Goal: Task Accomplishment & Management: Manage account settings

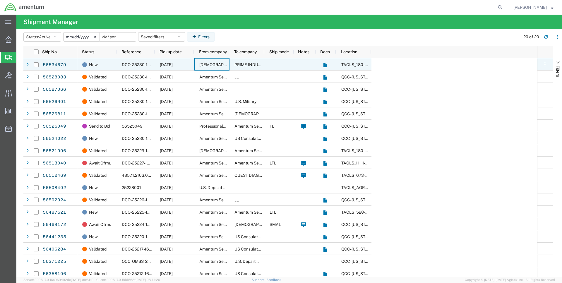
click at [208, 66] on span "[DEMOGRAPHIC_DATA] Army" at bounding box center [227, 64] width 56 height 5
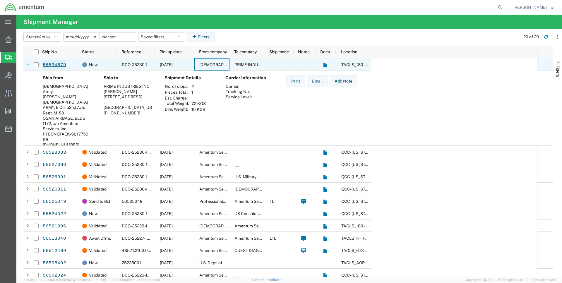
click at [49, 64] on link "56534679" at bounding box center [54, 64] width 24 height 9
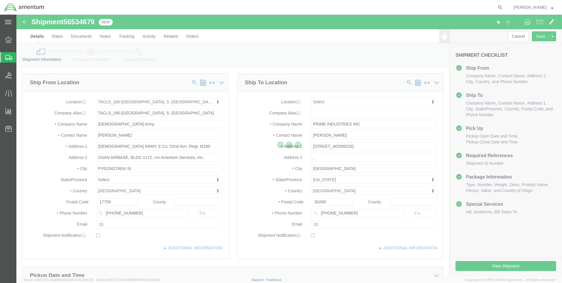
select select "42679"
select select
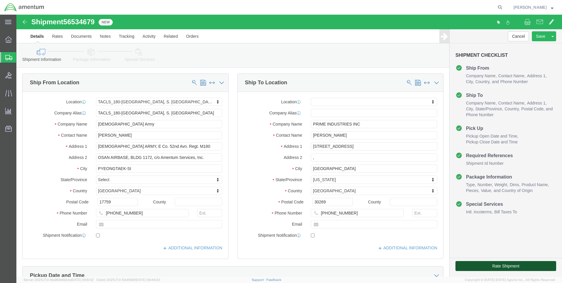
click button "Rate Shipment"
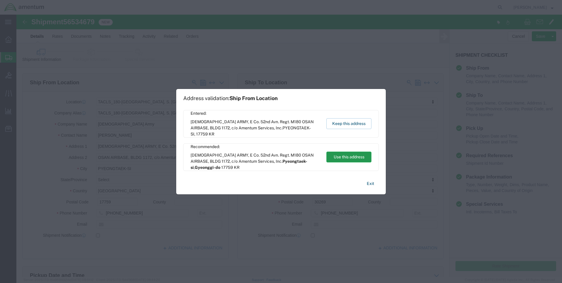
click at [340, 162] on button "Use this address" at bounding box center [348, 157] width 45 height 11
select select "13"
type input "Pyeongtaek-si"
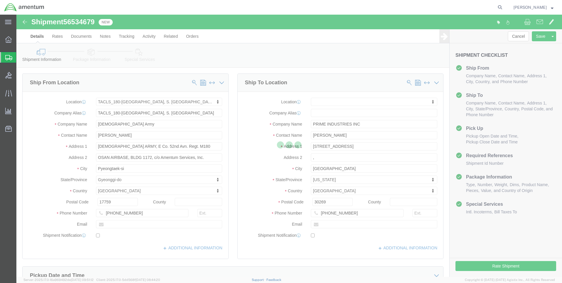
click div
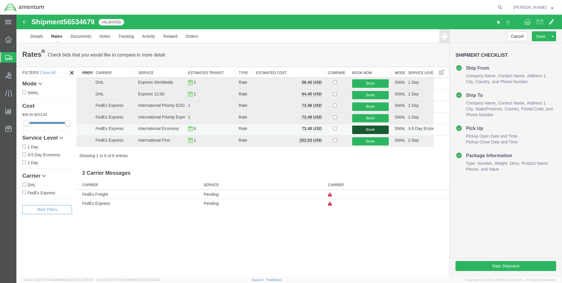
click at [373, 129] on button "Book" at bounding box center [370, 130] width 37 height 8
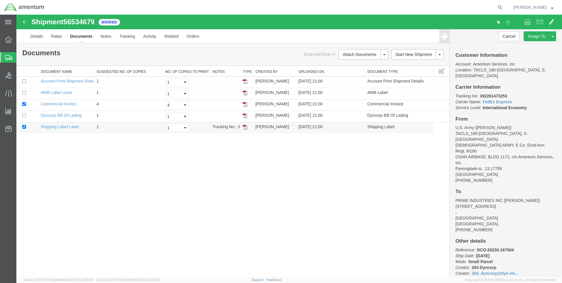
click at [245, 126] on img at bounding box center [245, 127] width 5 height 5
click at [245, 93] on img at bounding box center [245, 92] width 5 height 5
click at [245, 115] on img at bounding box center [245, 115] width 5 height 5
drag, startPoint x: 480, startPoint y: 91, endPoint x: 509, endPoint y: 88, distance: 28.6
click at [509, 93] on p "Tracking No: 392261473253 Carrier Name: FedEx Express FedEx Express Service Lev…" at bounding box center [506, 102] width 101 height 18
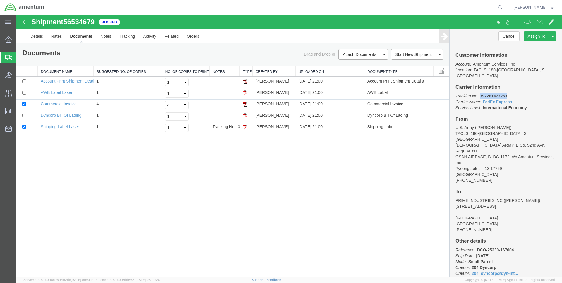
copy b "392261473253"
click at [485, 94] on b "392261473253" at bounding box center [493, 96] width 27 height 5
click at [522, 85] on h4 "Carrier Information" at bounding box center [506, 88] width 101 height 6
drag, startPoint x: 481, startPoint y: 90, endPoint x: 509, endPoint y: 90, distance: 28.7
click at [511, 93] on p "Tracking No: 392261473253 Carrier Name: FedEx Express FedEx Express Service Lev…" at bounding box center [506, 102] width 101 height 18
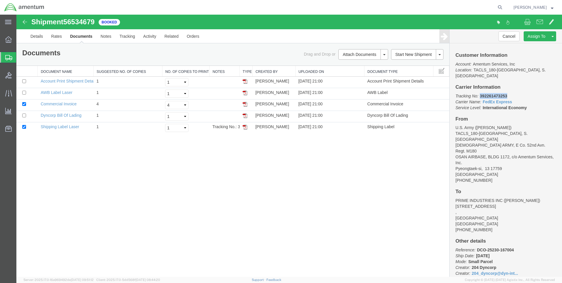
copy b "392261473253"
